Goal: Transaction & Acquisition: Purchase product/service

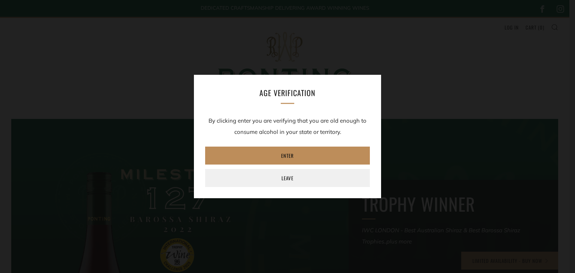
click at [290, 151] on link "Enter" at bounding box center [287, 156] width 165 height 18
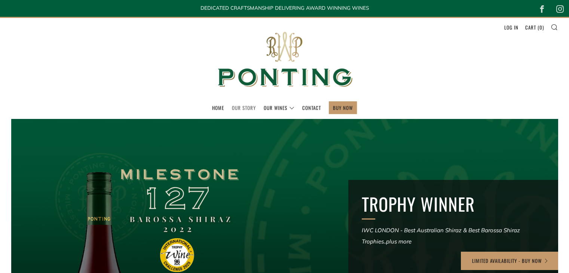
click at [241, 108] on link "Our Story" at bounding box center [244, 108] width 24 height 12
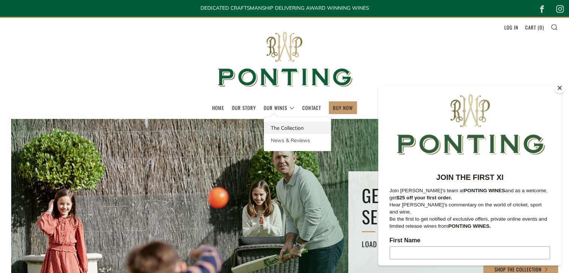
click at [283, 127] on link "The Collection" at bounding box center [297, 128] width 67 height 12
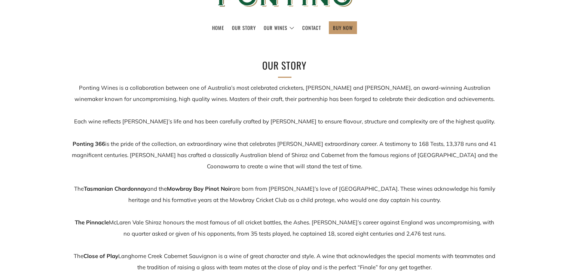
scroll to position [84, 0]
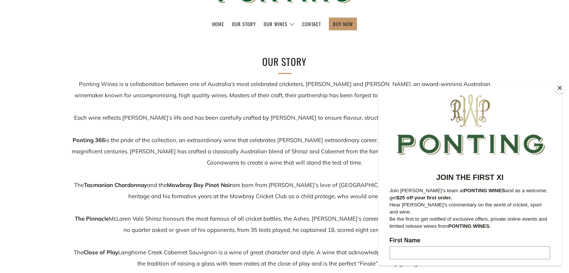
click at [562, 88] on button "Close" at bounding box center [559, 87] width 11 height 11
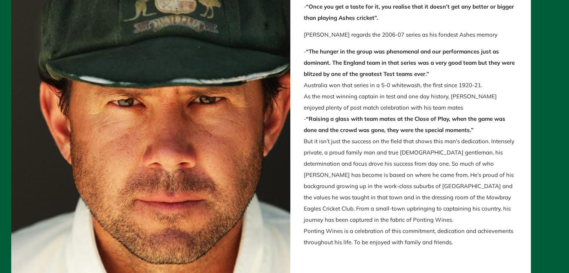
scroll to position [909, 0]
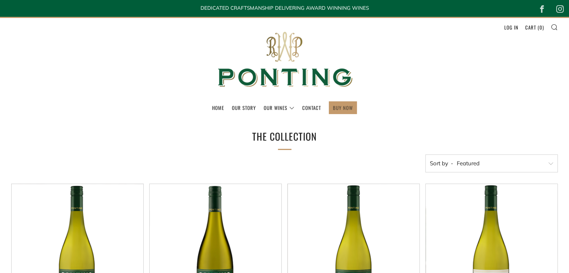
click at [341, 105] on link "BUY NOW" at bounding box center [343, 108] width 20 height 12
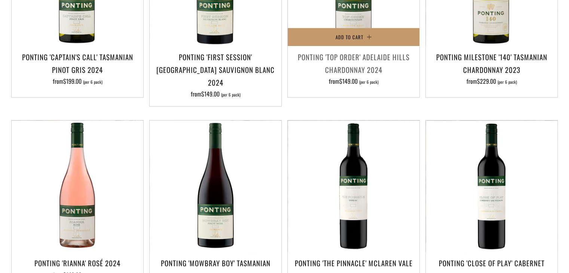
scroll to position [290, 0]
